Goal: Information Seeking & Learning: Learn about a topic

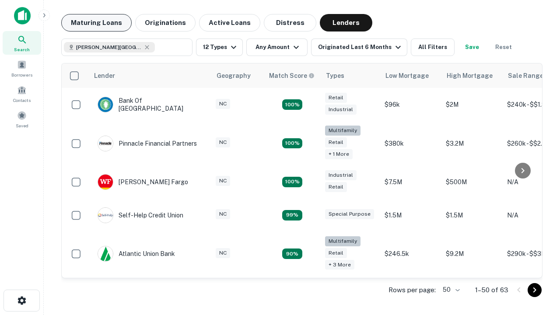
click at [96, 23] on button "Maturing Loans" at bounding box center [96, 23] width 70 height 18
